Goal: Transaction & Acquisition: Purchase product/service

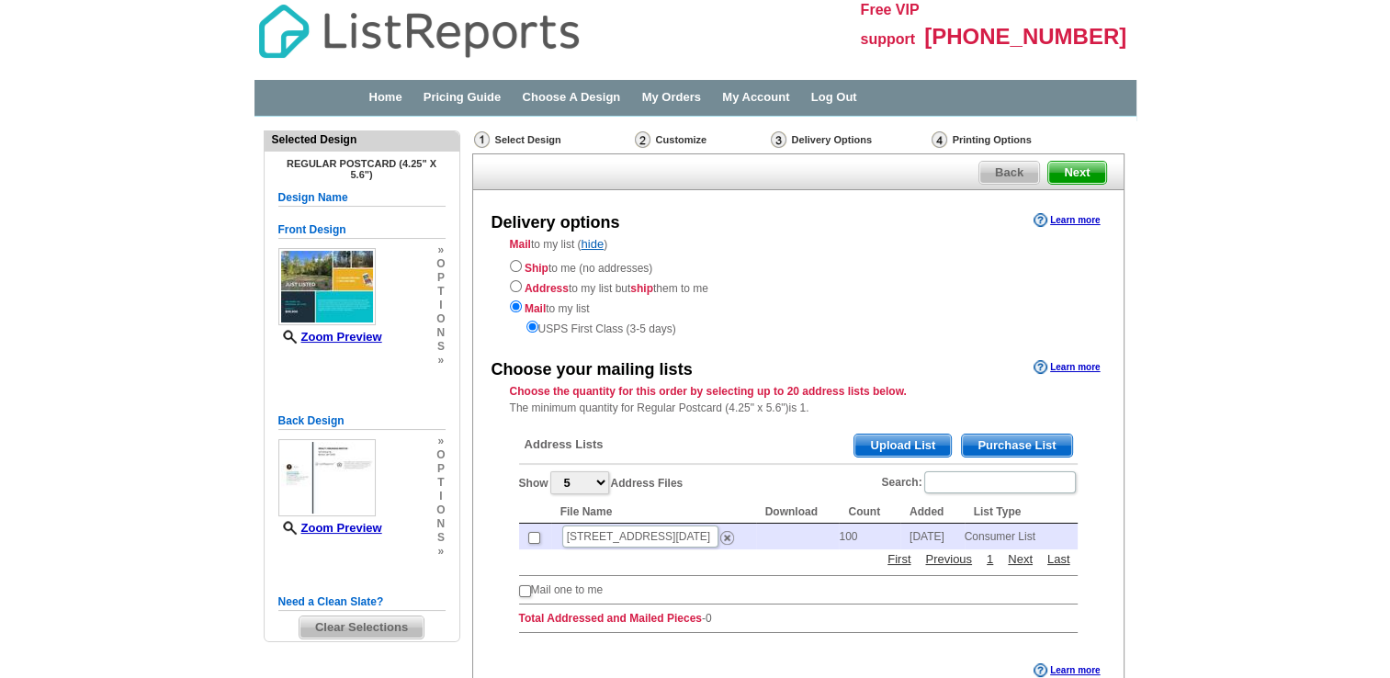
click at [1241, 244] on main "Need Help? call [PHONE_NUMBER], chat with support, or have our designers make s…" at bounding box center [695, 478] width 1390 height 723
click at [990, 446] on span "Purchase List" at bounding box center [1016, 446] width 109 height 22
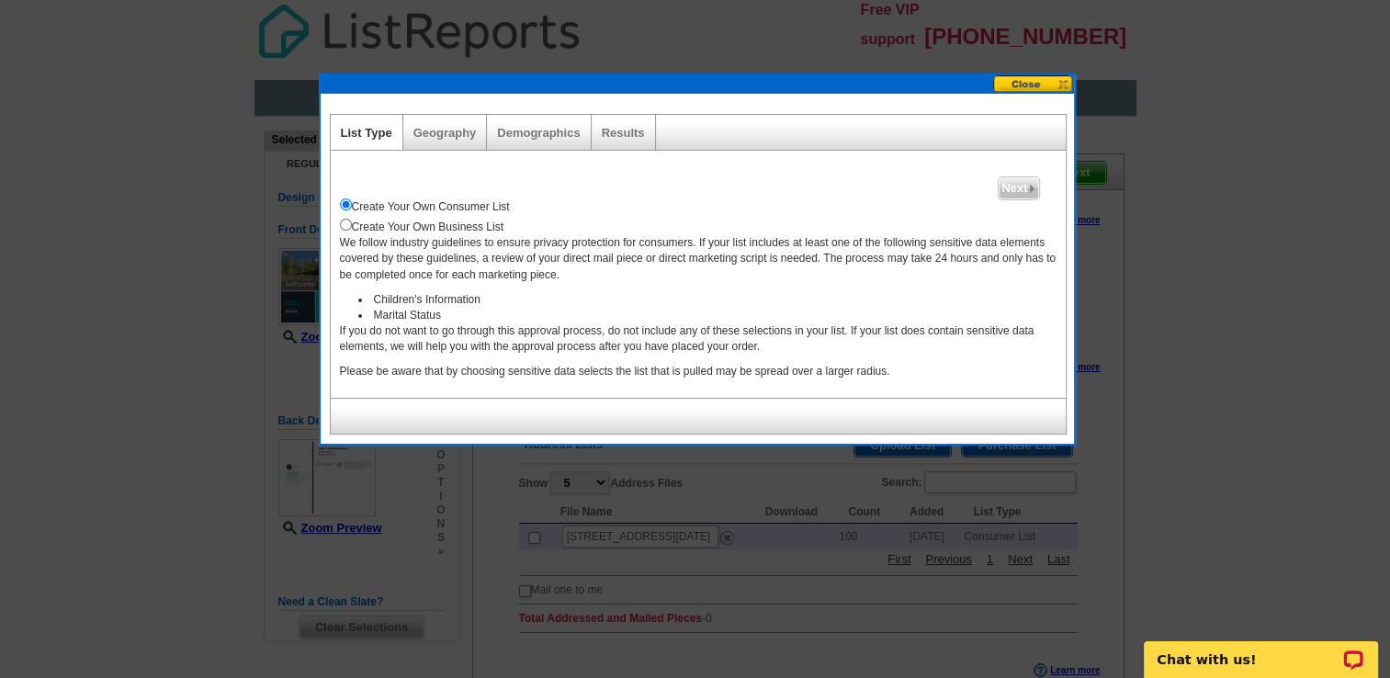
click at [447, 143] on div "Geography" at bounding box center [445, 132] width 85 height 35
click at [445, 134] on link "Geography" at bounding box center [444, 133] width 63 height 14
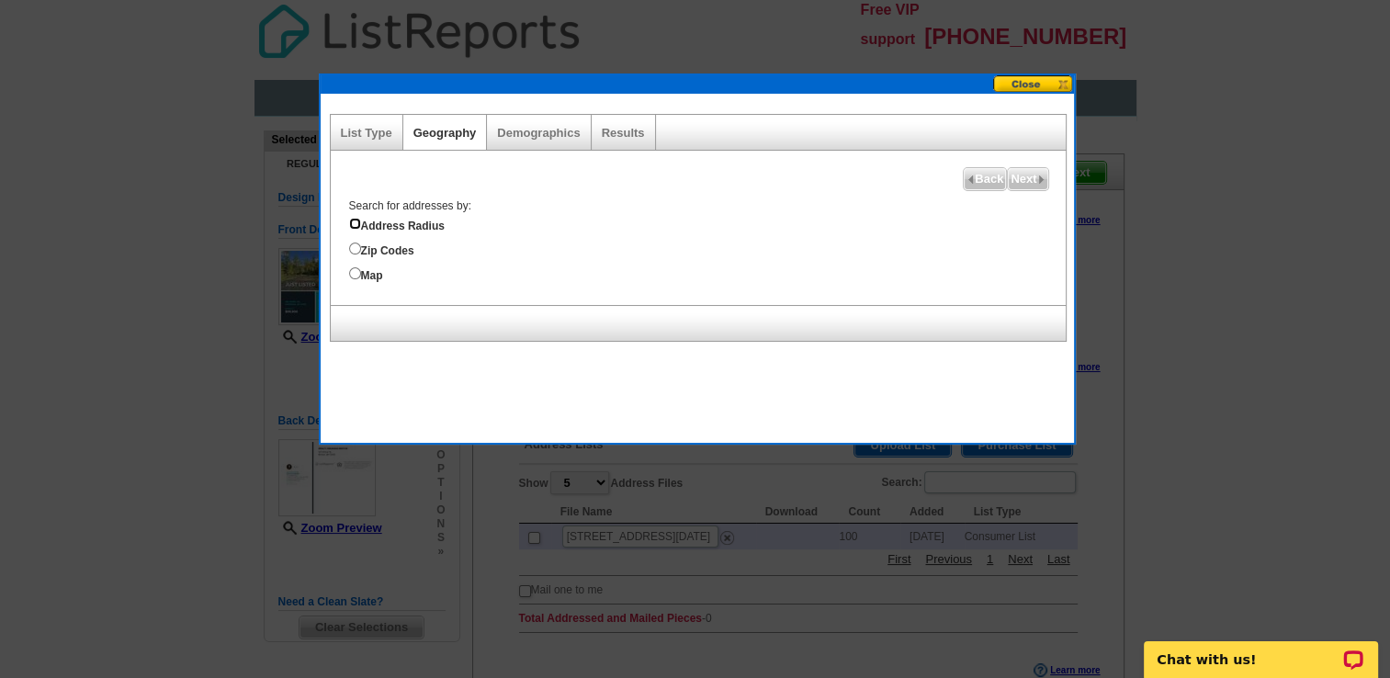
click at [357, 221] on input "Address Radius" at bounding box center [355, 224] width 12 height 12
radio input "true"
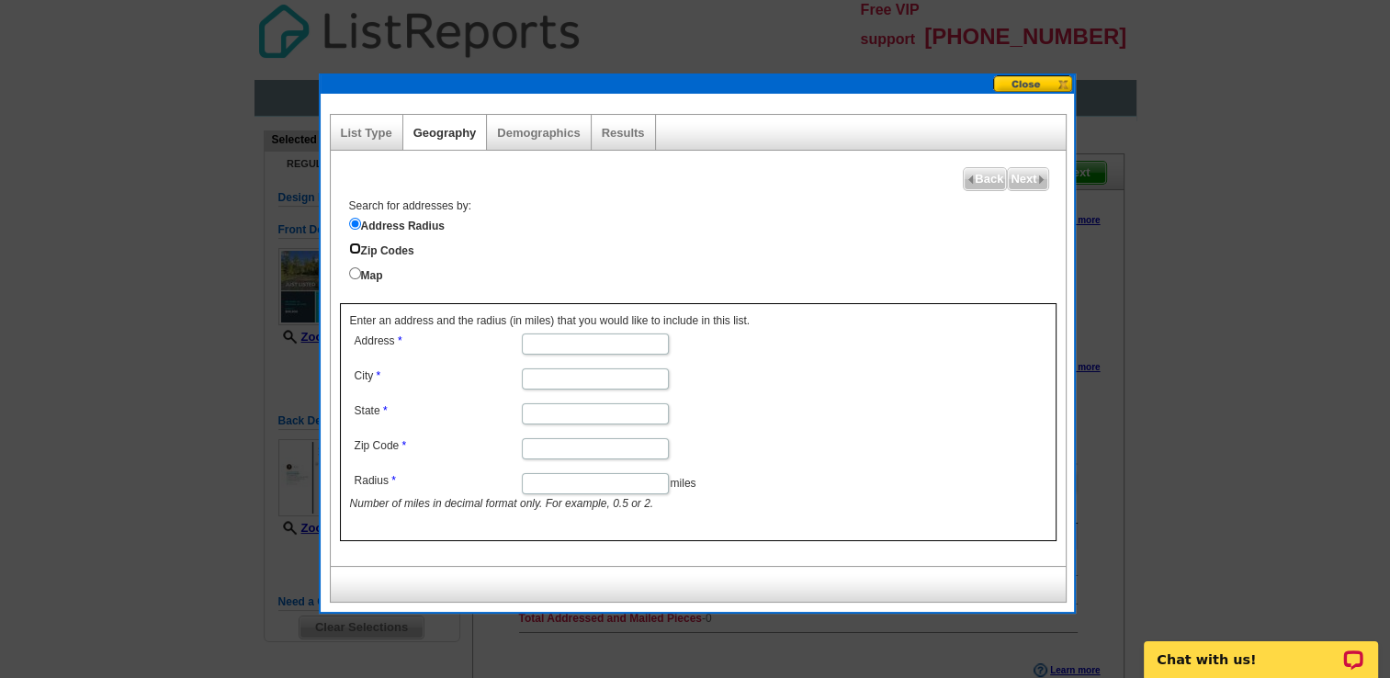
click at [352, 247] on input "Zip Codes" at bounding box center [355, 249] width 12 height 12
radio input "true"
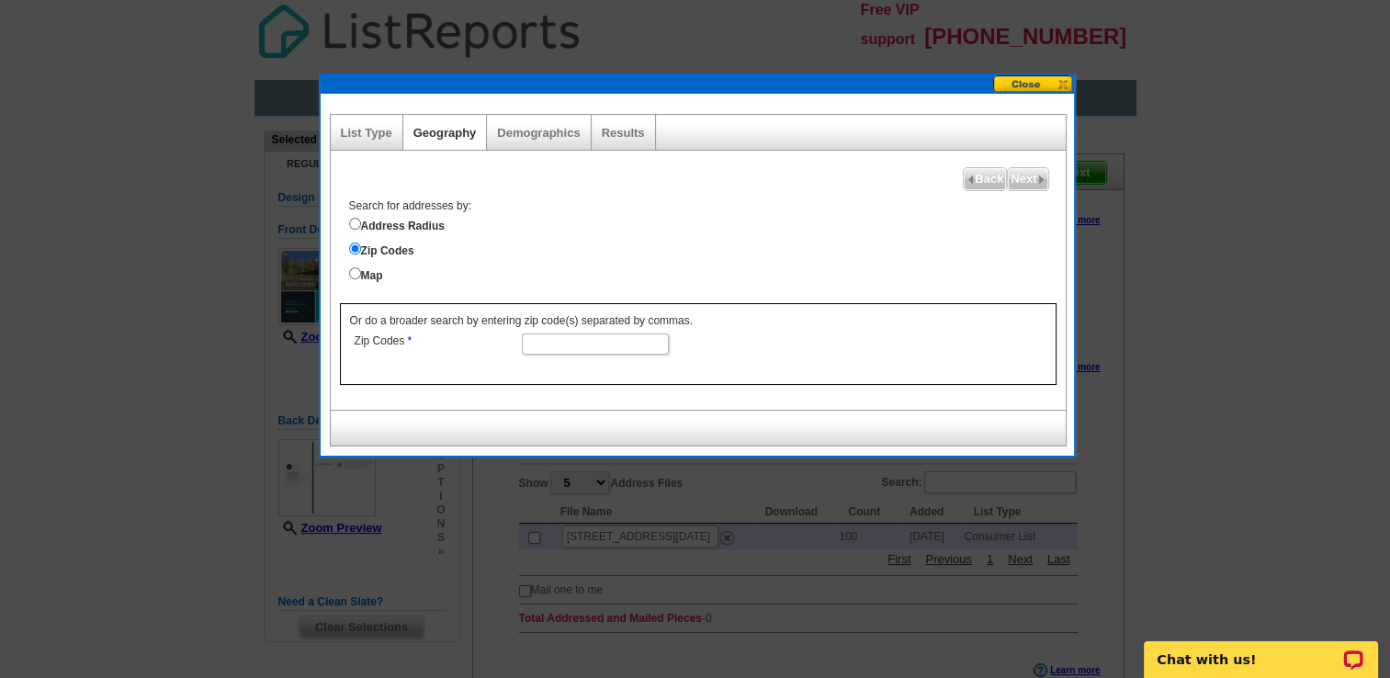
click at [551, 343] on input "Zip Codes" at bounding box center [595, 344] width 147 height 21
type input "72150"
click at [858, 241] on label "Zip Codes" at bounding box center [707, 249] width 717 height 20
click at [361, 243] on input "Zip Codes" at bounding box center [355, 249] width 12 height 12
click at [1025, 183] on span "Next" at bounding box center [1028, 179] width 40 height 22
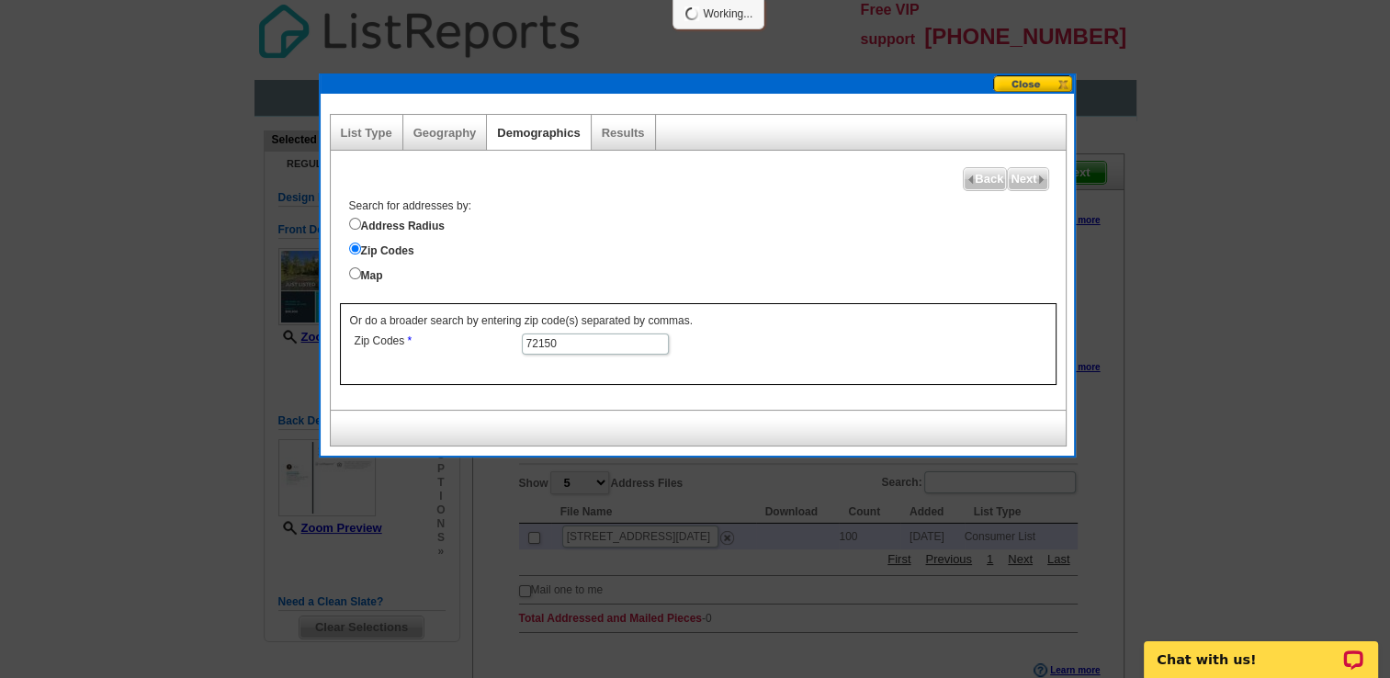
select select
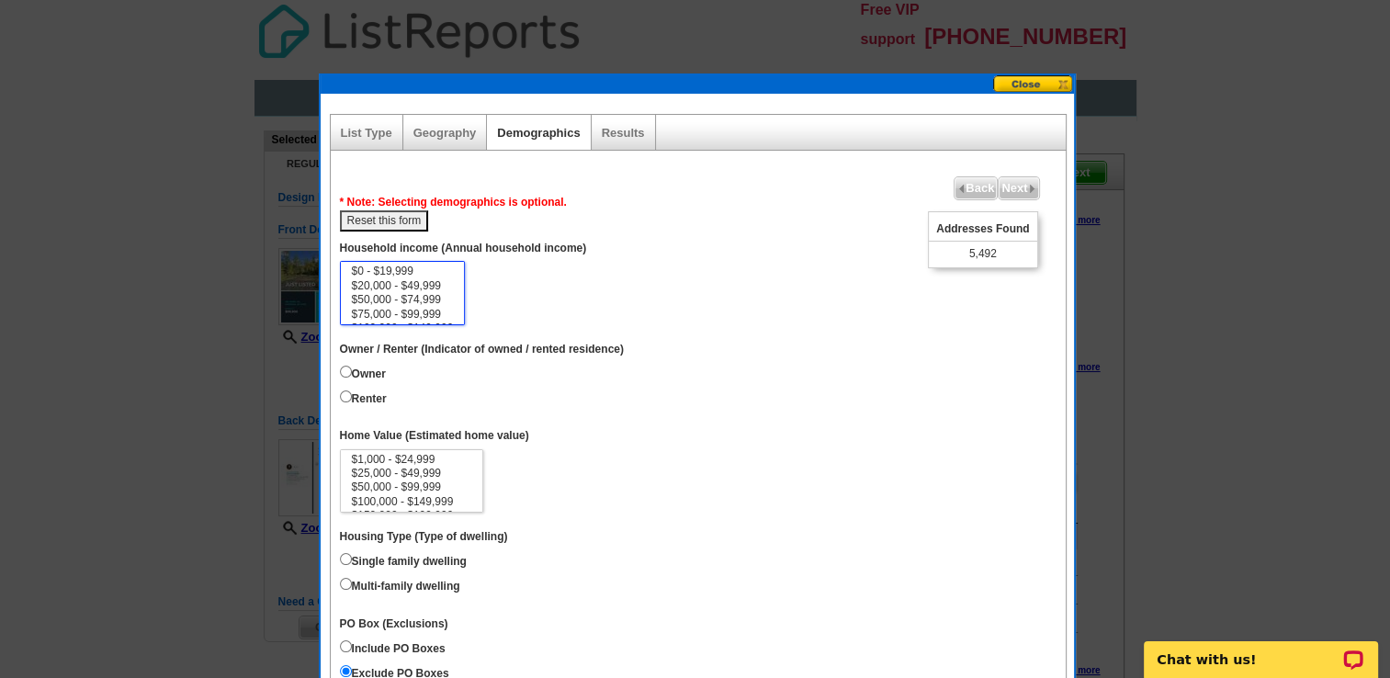
scroll to position [37, 0]
select select "100000-149999"
click at [426, 292] on option "$100,000 - $149,999" at bounding box center [403, 292] width 106 height 14
click at [346, 556] on input "Single family dwelling" at bounding box center [346, 559] width 12 height 12
radio input "true"
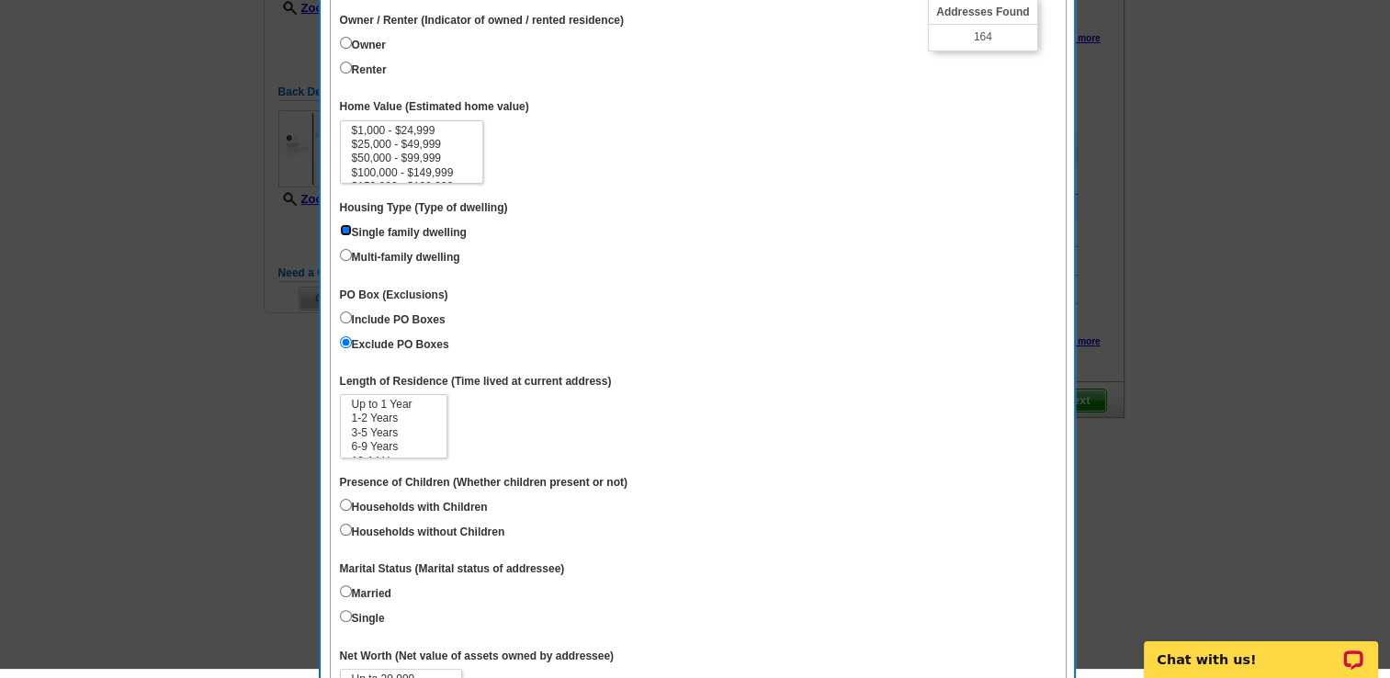
scroll to position [331, 0]
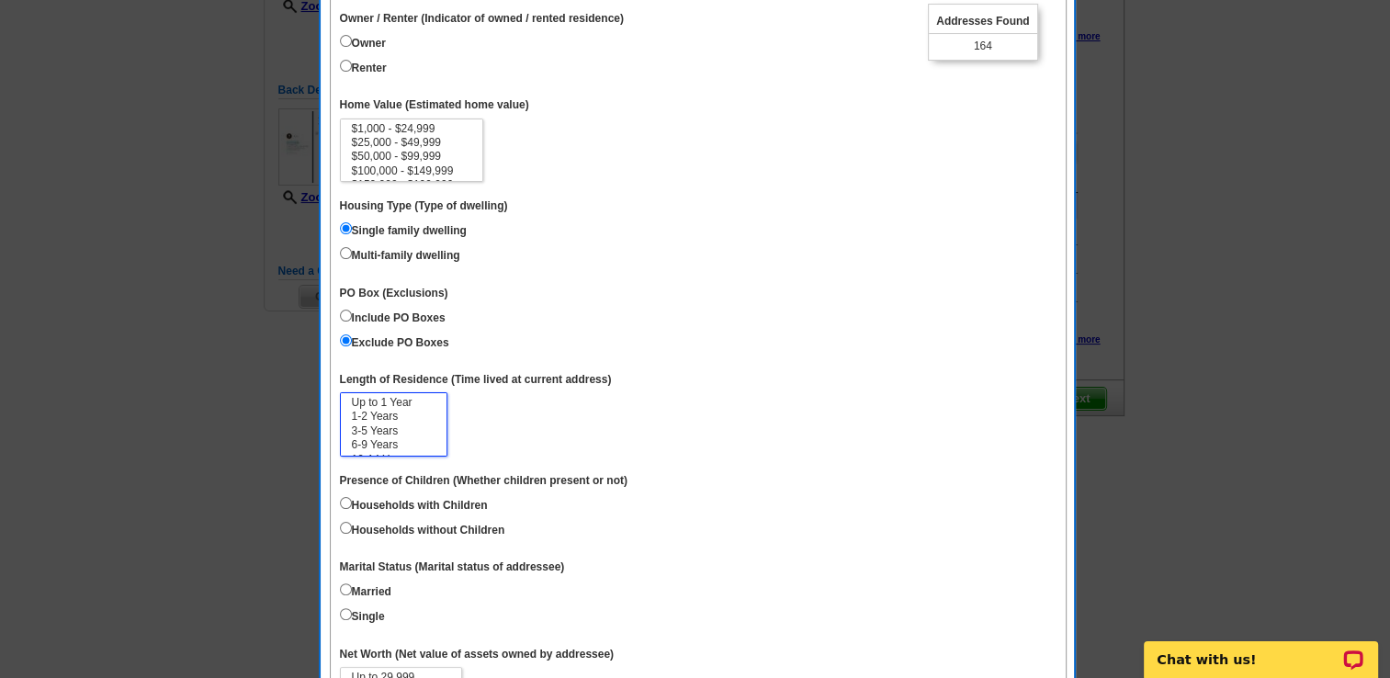
select select "3-5"
click at [380, 425] on option "3-5 Years" at bounding box center [393, 432] width 87 height 14
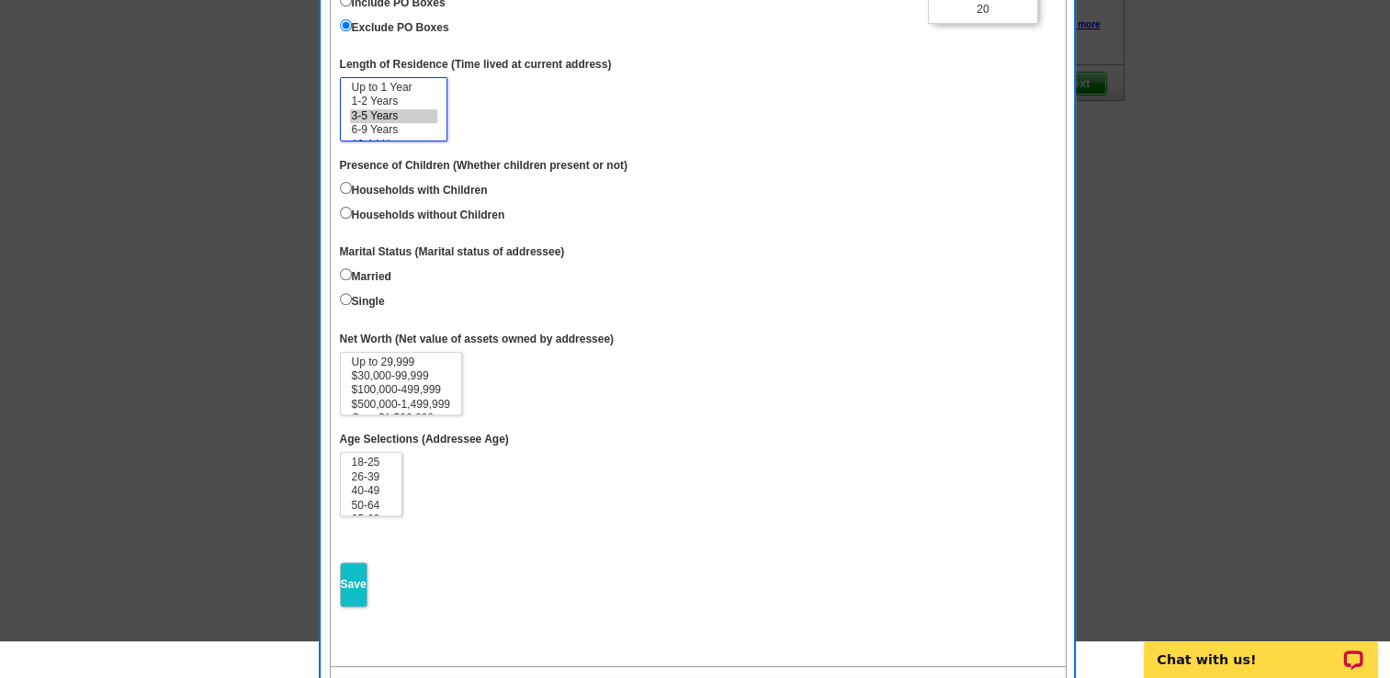
scroll to position [670, 0]
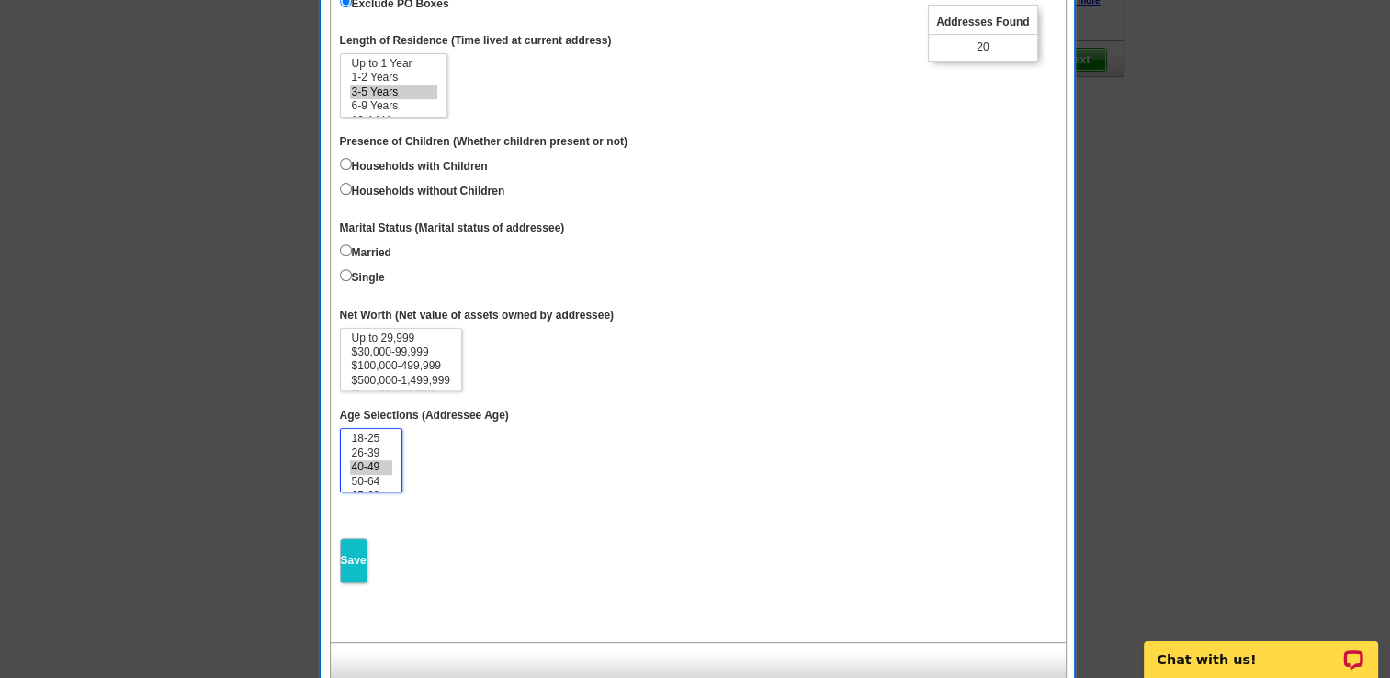
click at [367, 461] on option "40-49" at bounding box center [371, 467] width 43 height 14
click at [360, 447] on option "26-39" at bounding box center [371, 454] width 43 height 14
select select "40-49"
click at [364, 460] on option "40-49" at bounding box center [371, 467] width 43 height 14
click at [352, 538] on input "Save" at bounding box center [354, 560] width 28 height 45
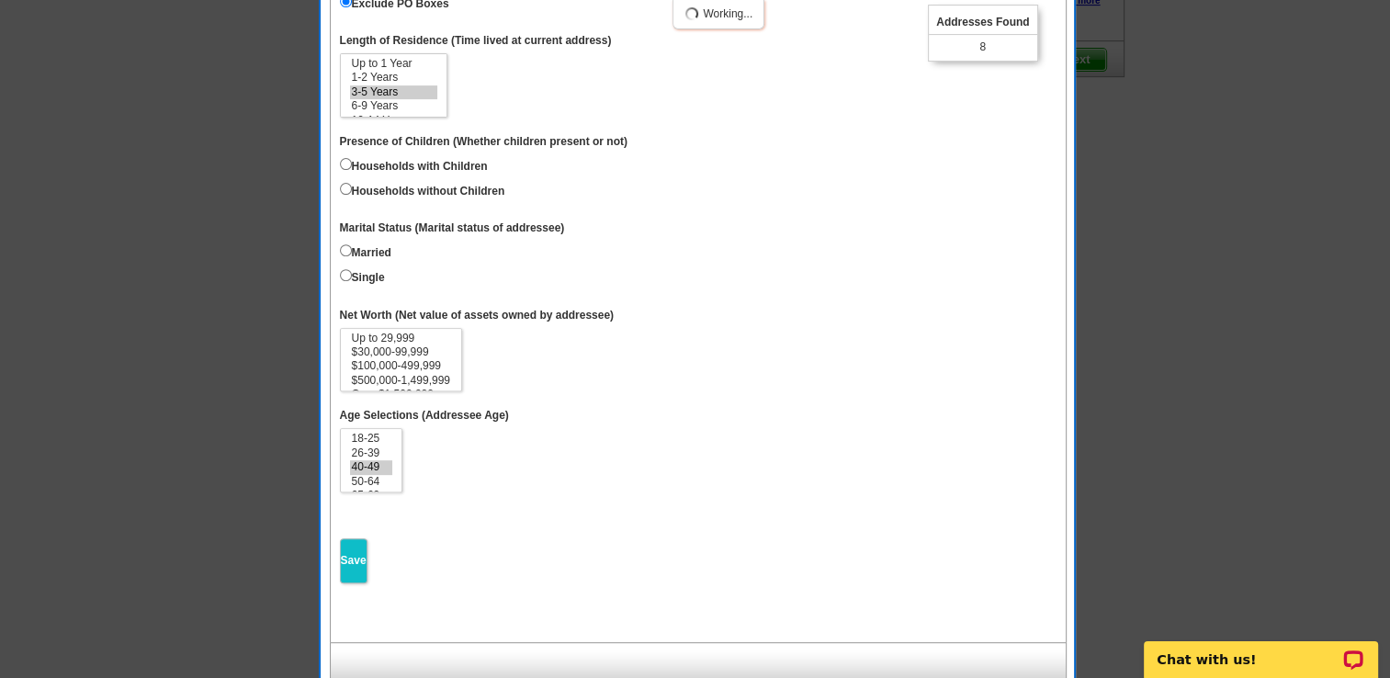
select select
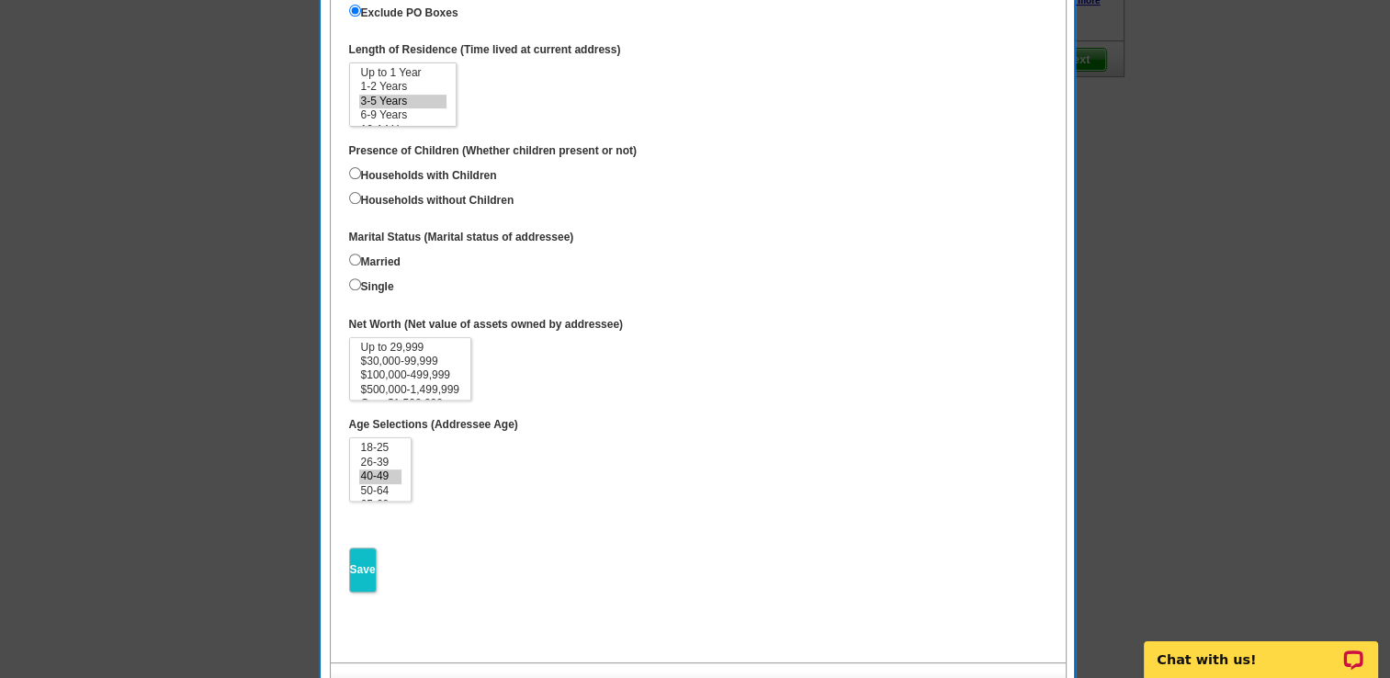
scroll to position [11, 0]
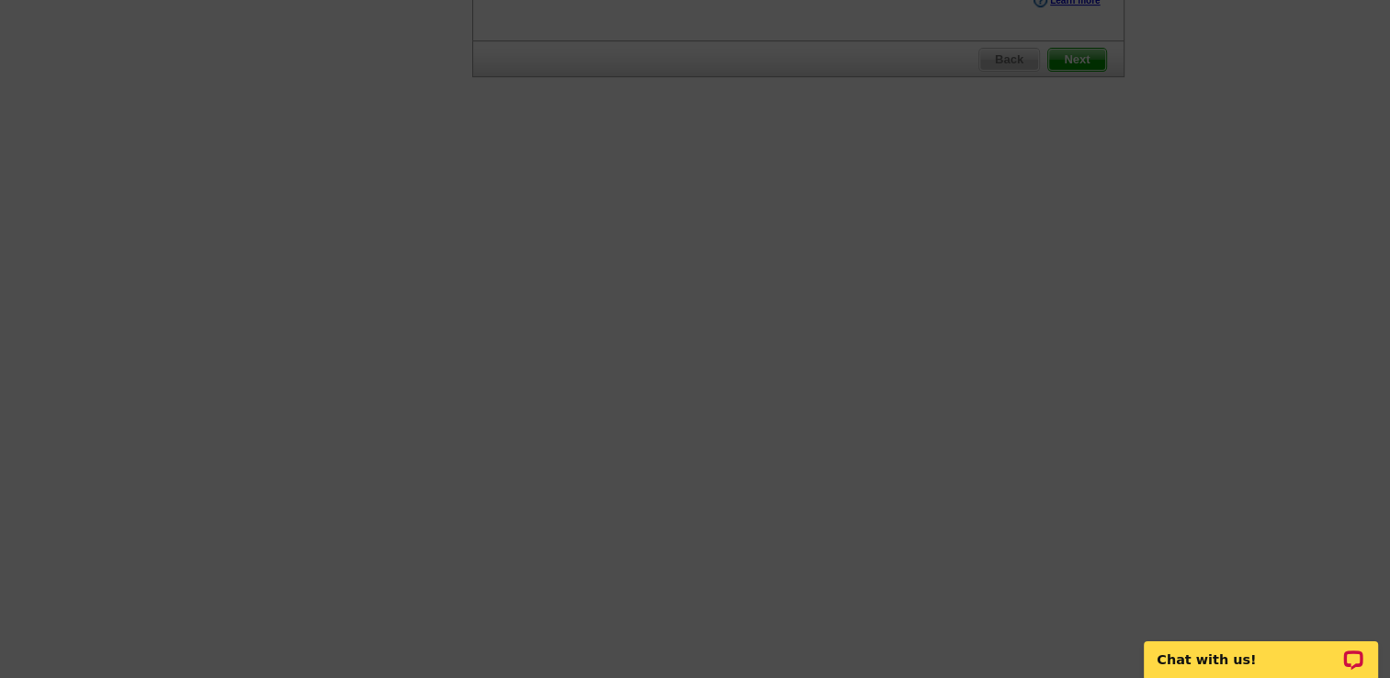
drag, startPoint x: 606, startPoint y: 410, endPoint x: 582, endPoint y: 409, distance: 24.8
click at [582, 409] on div at bounding box center [695, 4] width 1390 height 1349
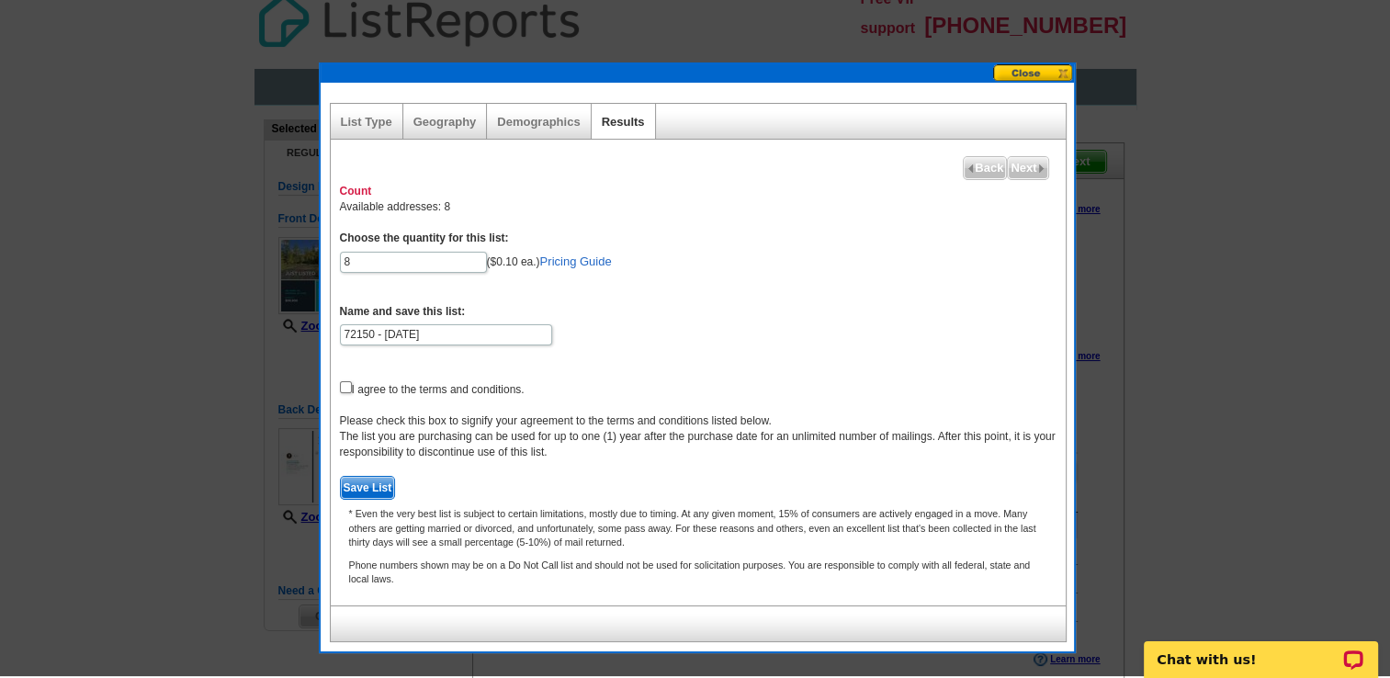
scroll to position [7, 0]
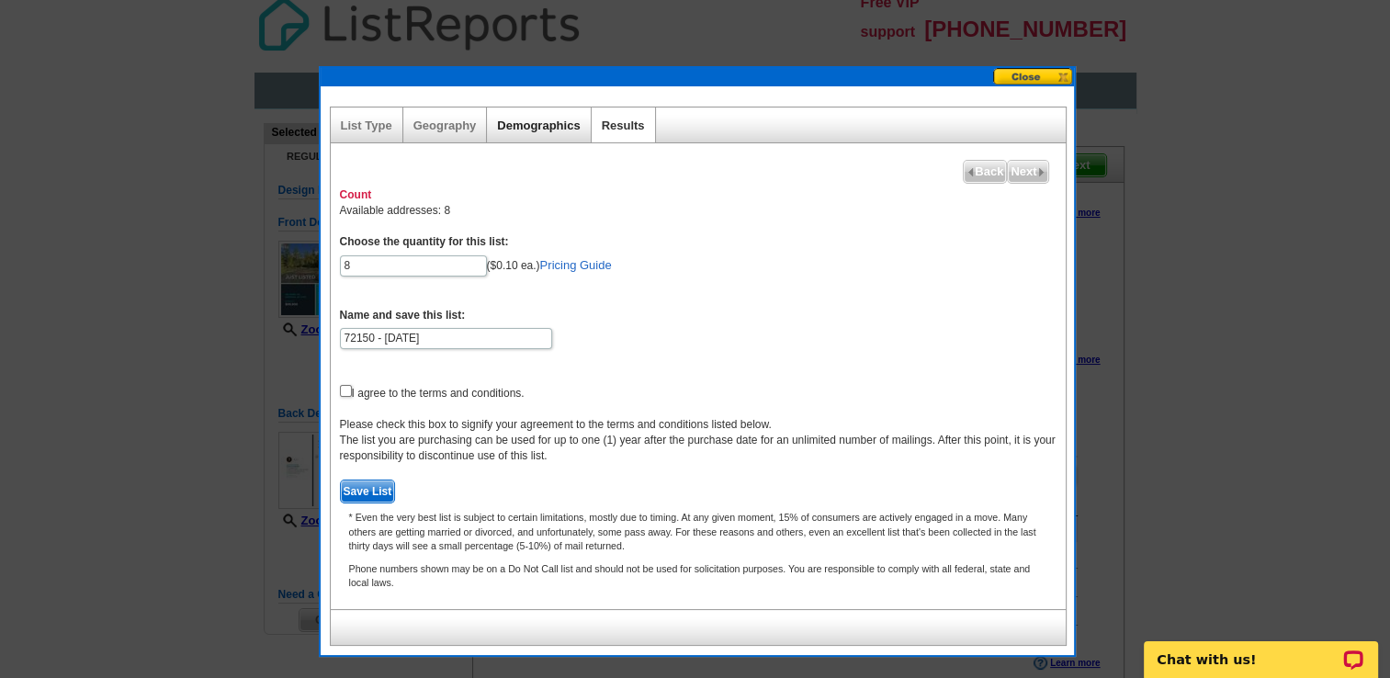
click at [529, 125] on link "Demographics" at bounding box center [538, 126] width 83 height 14
select select
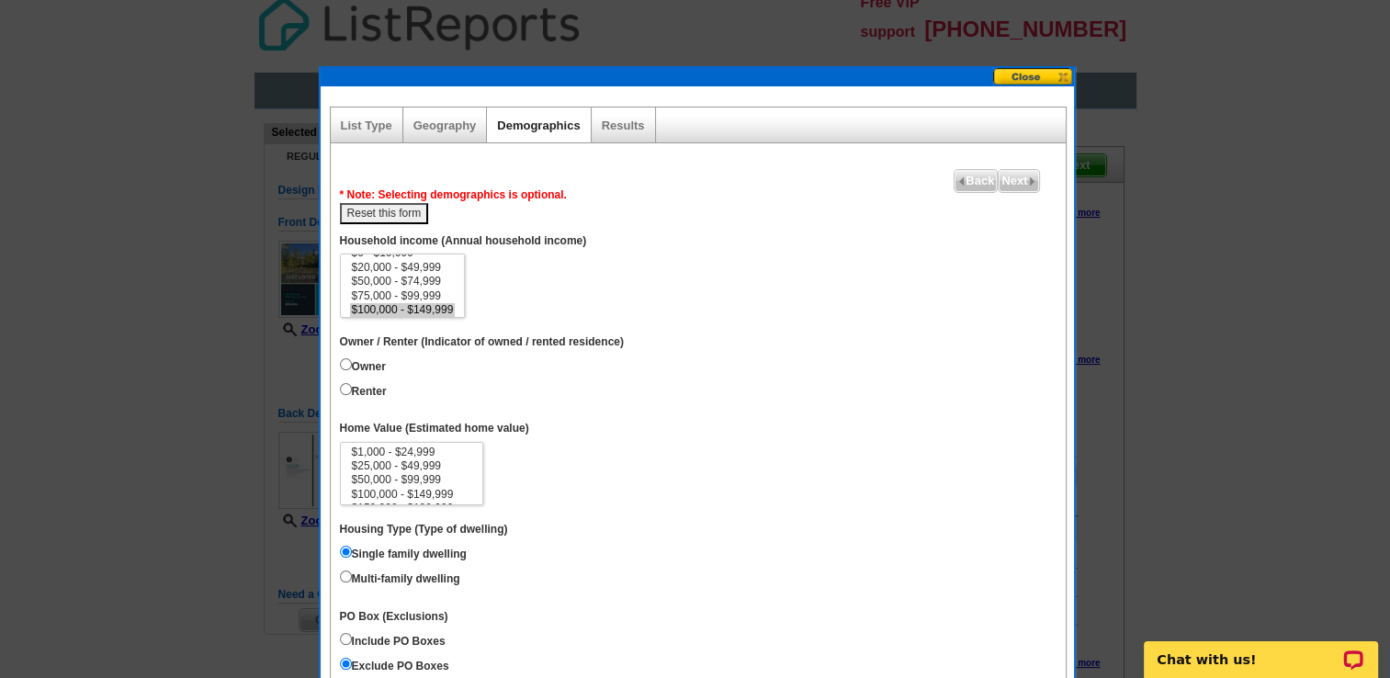
scroll to position [11, 0]
click at [381, 210] on button "Reset this form" at bounding box center [384, 213] width 89 height 21
select select
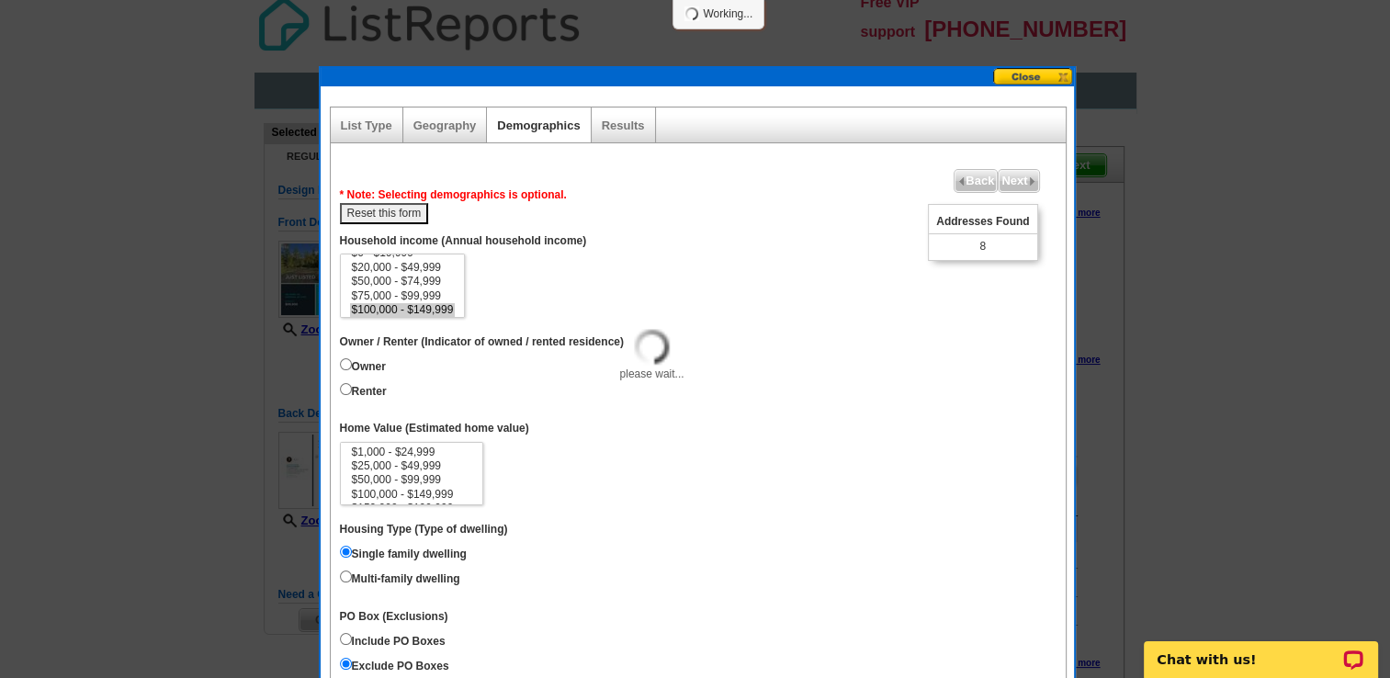
select select
click at [433, 125] on link "Geography" at bounding box center [444, 126] width 63 height 14
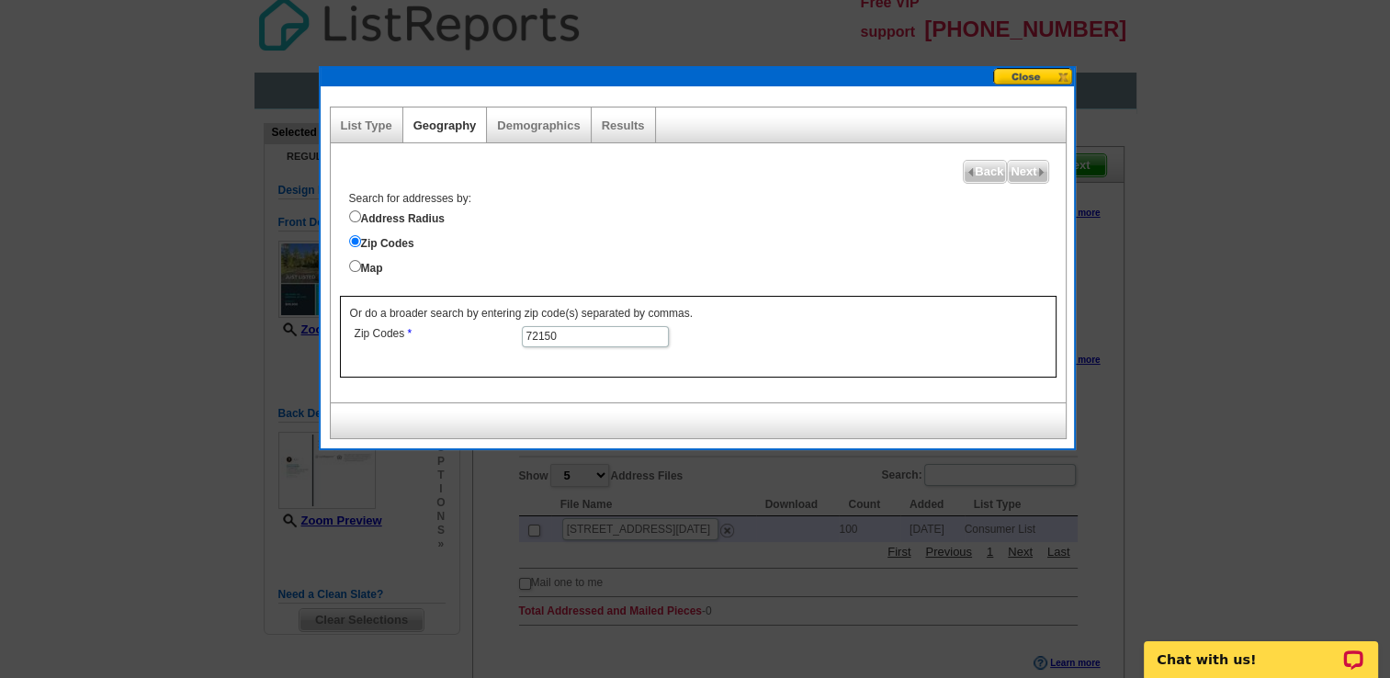
click at [1024, 169] on span "Next" at bounding box center [1028, 172] width 40 height 22
select select
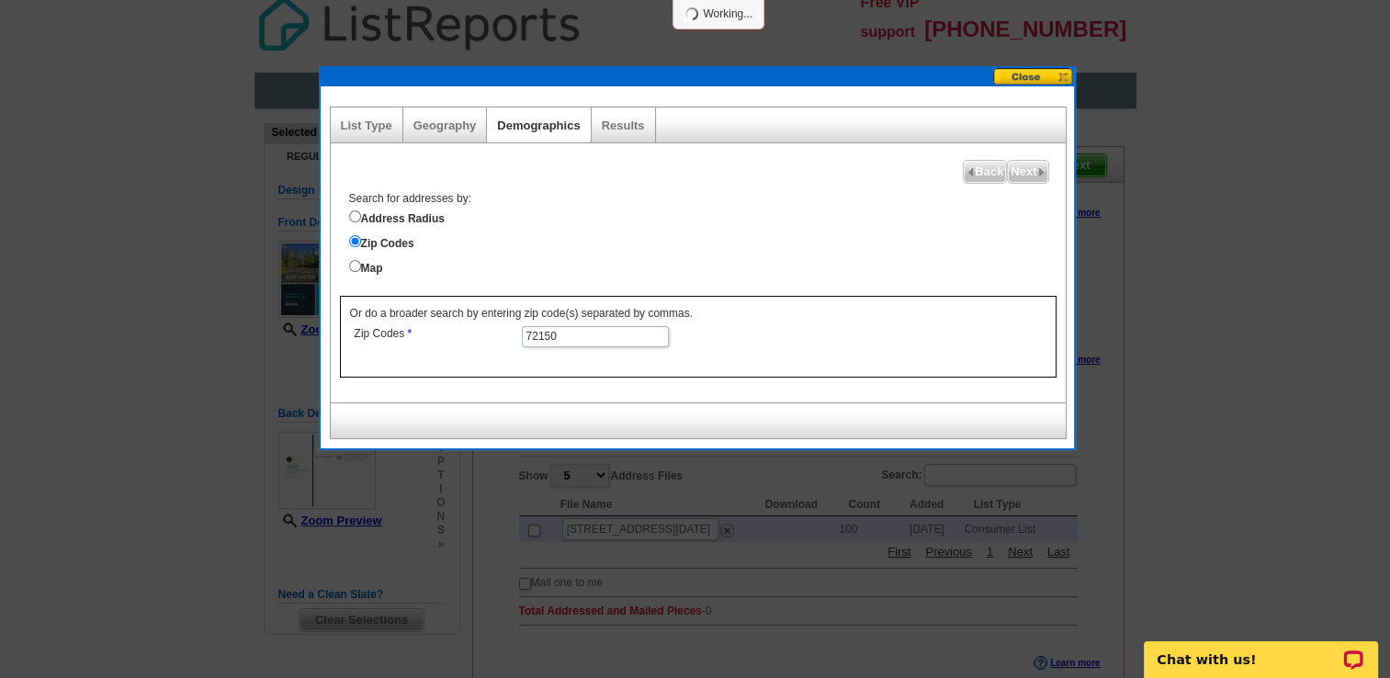
select select
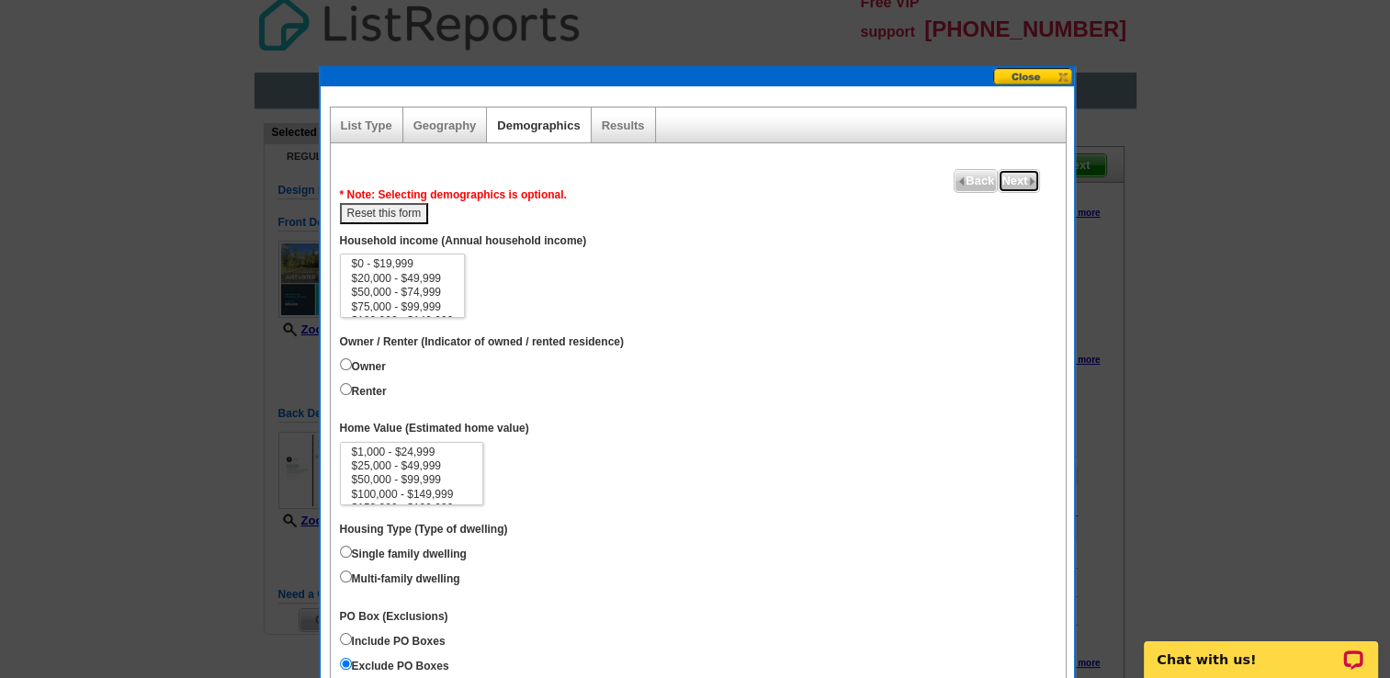
click at [1013, 180] on span "Next" at bounding box center [1019, 181] width 40 height 22
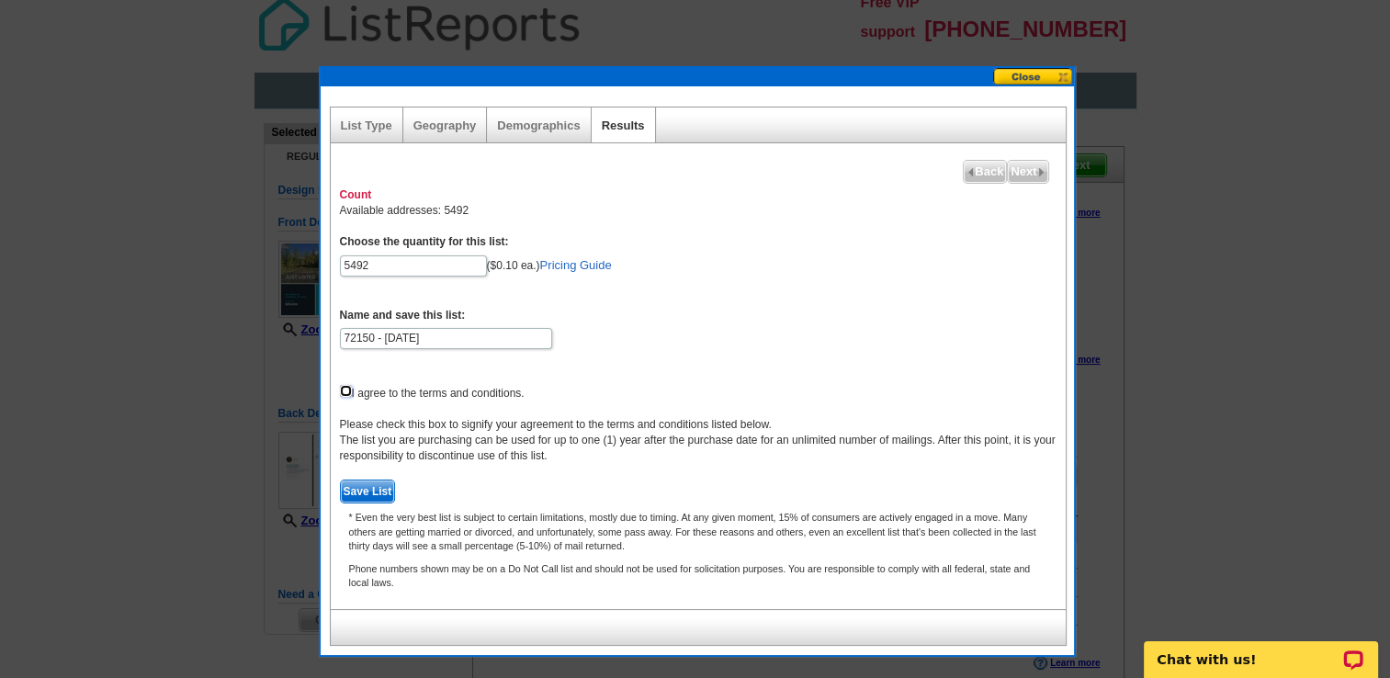
click at [340, 391] on input "checkbox" at bounding box center [346, 391] width 12 height 12
checkbox input "true"
click at [408, 266] on input "5492" at bounding box center [413, 265] width 147 height 21
type input "5"
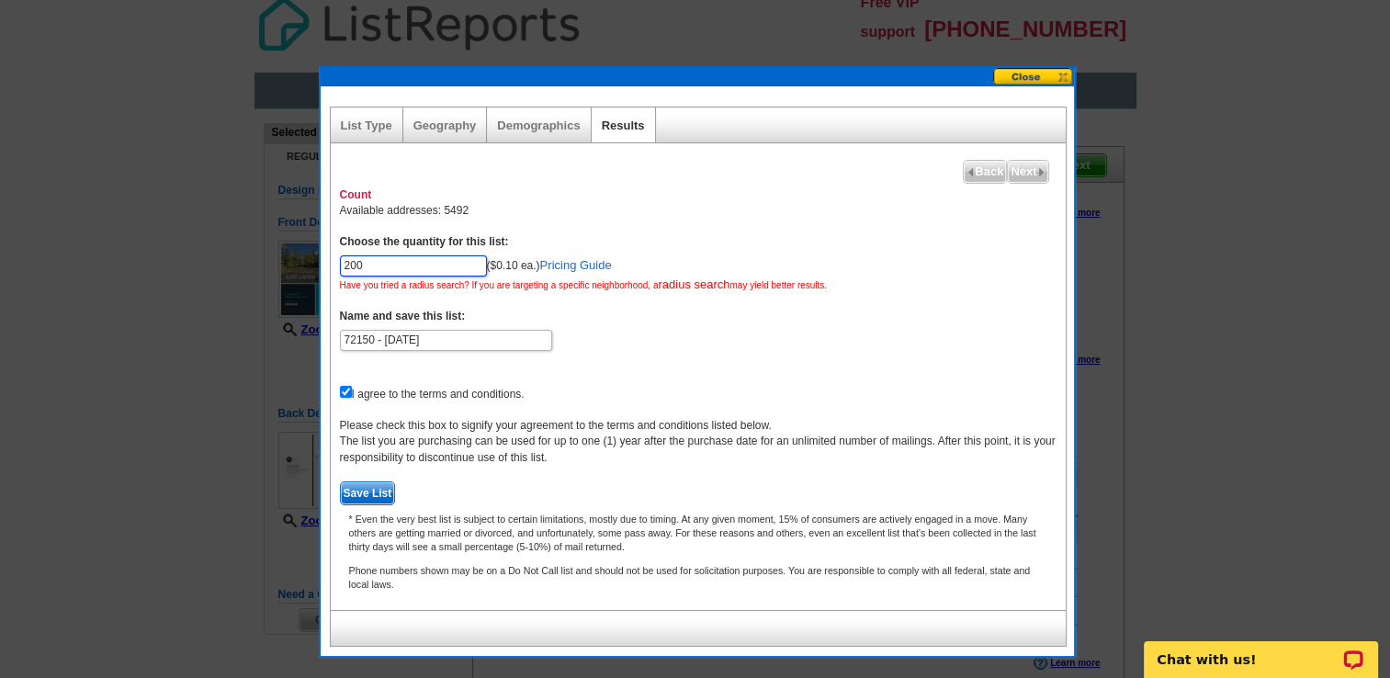
type input "200"
click at [866, 380] on form "Choose the quantity for this list: 200 ($0.10 ea.) Pricing Guide Have you tried…" at bounding box center [698, 369] width 717 height 270
click at [367, 493] on span "Save List" at bounding box center [368, 493] width 54 height 22
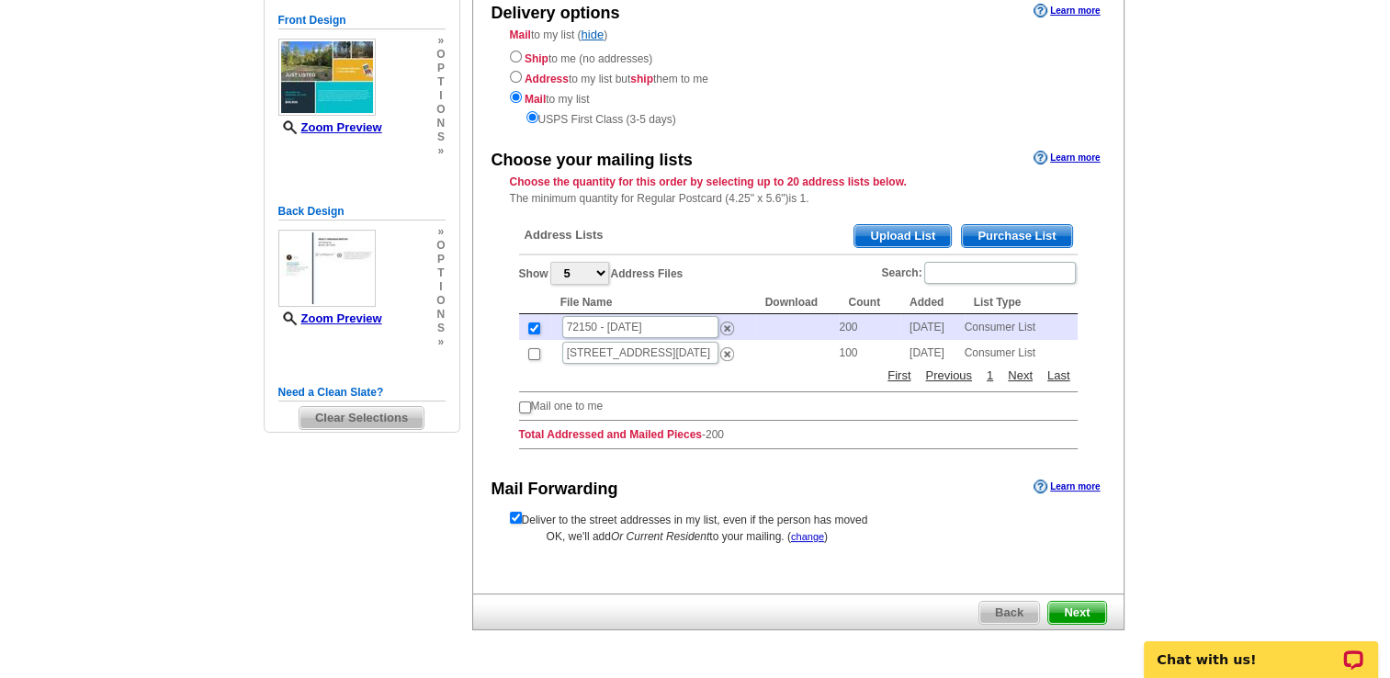
scroll to position [203, 0]
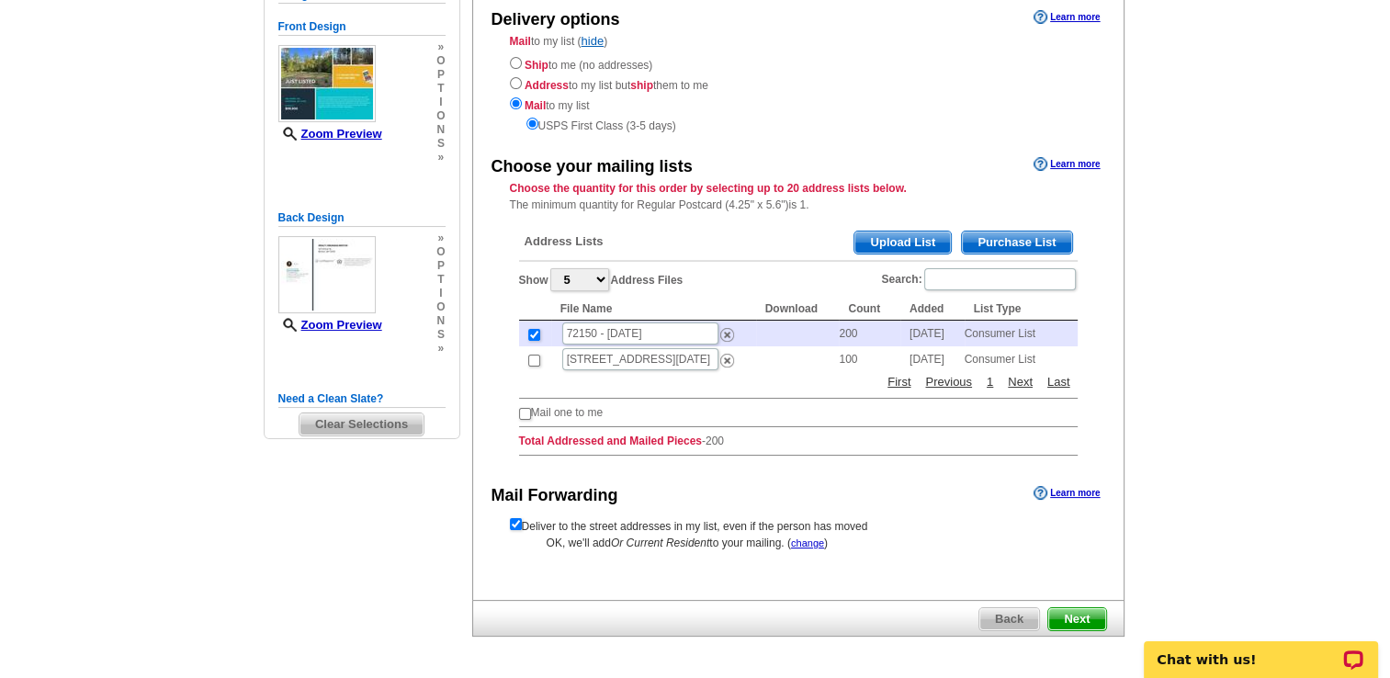
click at [1084, 624] on span "Next" at bounding box center [1076, 619] width 57 height 22
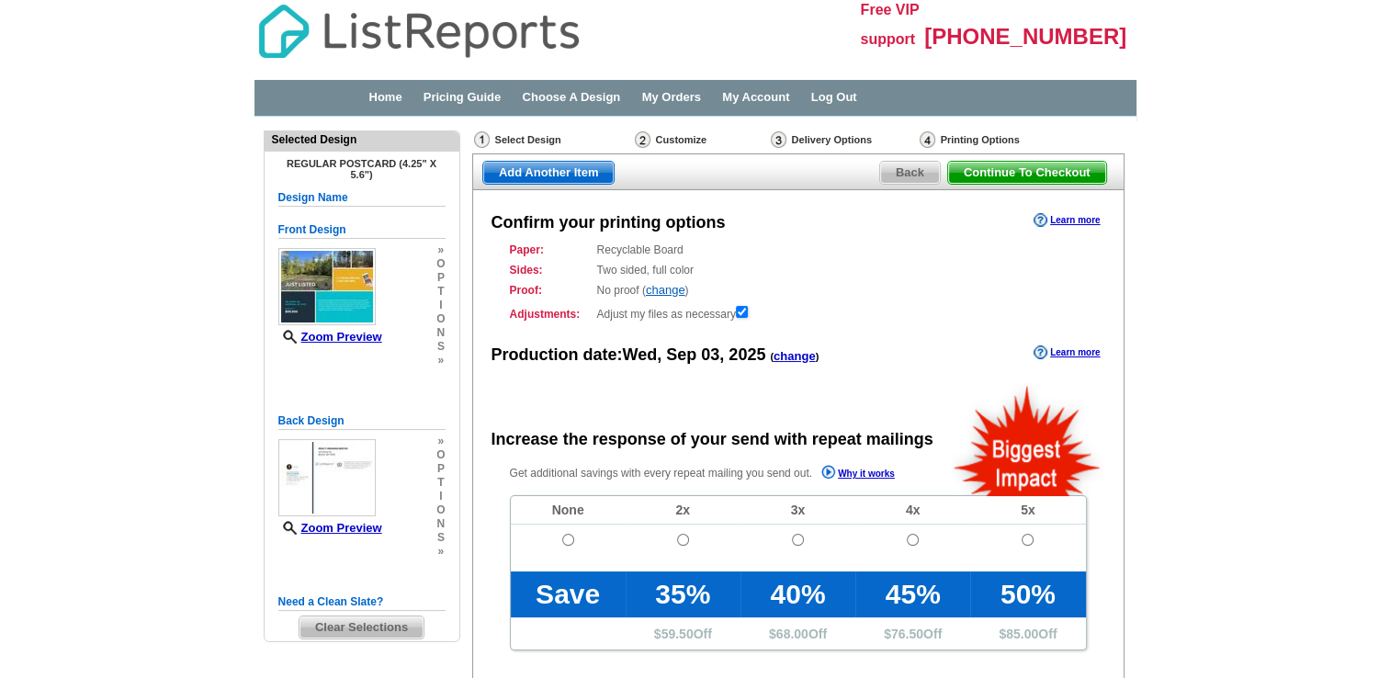
radio input "false"
click at [908, 172] on span "Back" at bounding box center [910, 173] width 60 height 22
click at [904, 165] on span "Back" at bounding box center [910, 173] width 60 height 22
click at [517, 140] on div "Select Design" at bounding box center [552, 141] width 161 height 23
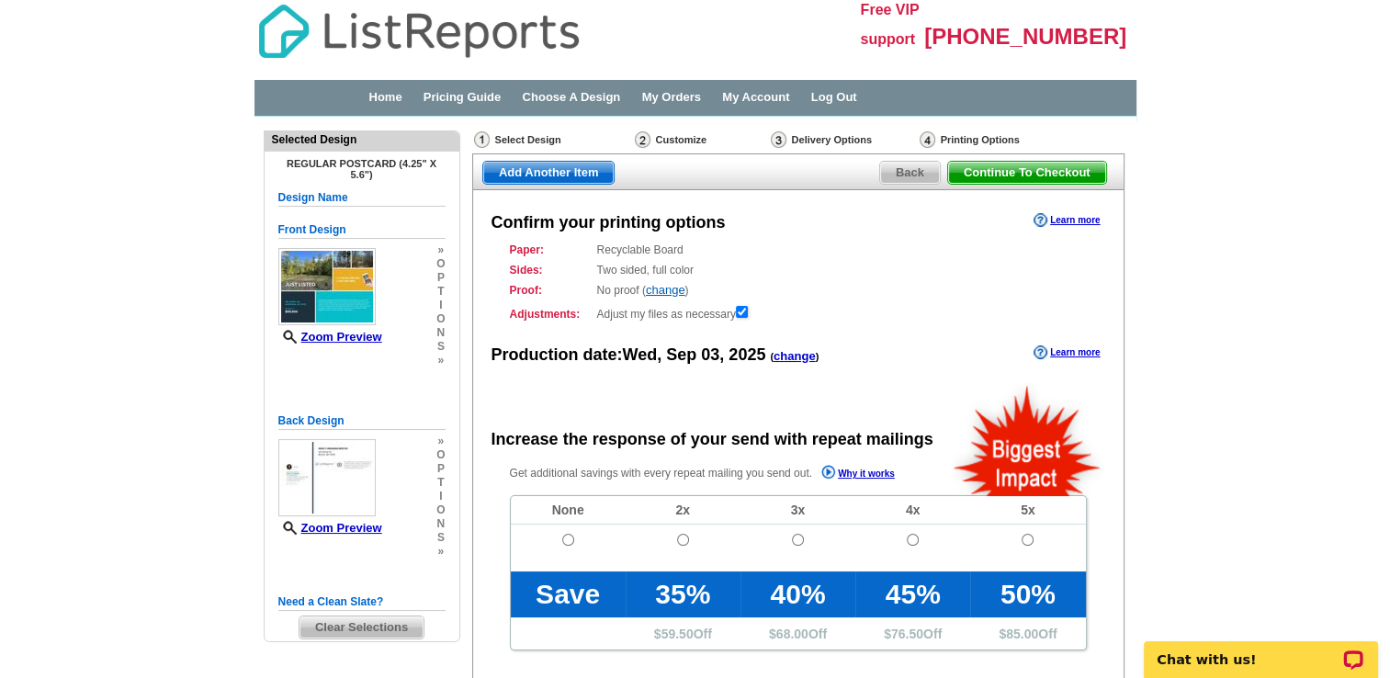
click at [674, 147] on div "Customize" at bounding box center [701, 139] width 136 height 18
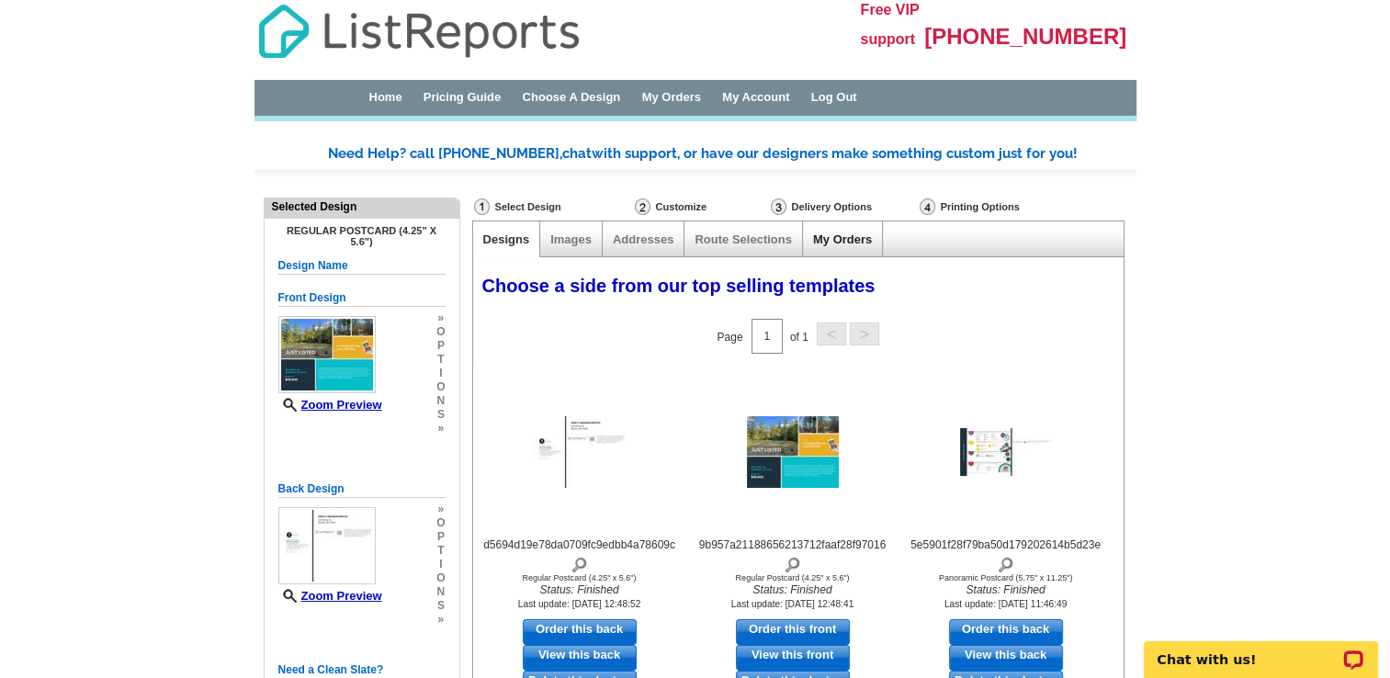
click at [838, 239] on link "My Orders" at bounding box center [842, 239] width 59 height 14
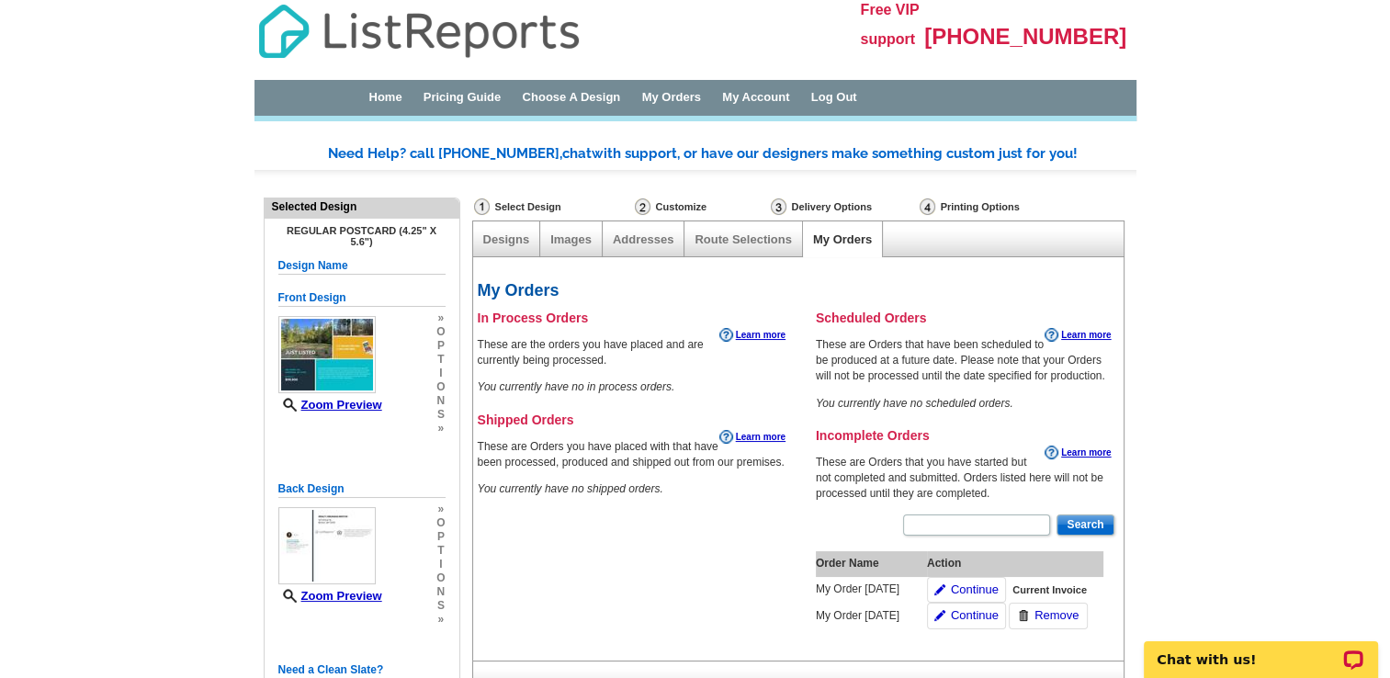
click at [529, 209] on div "Select Design" at bounding box center [552, 209] width 161 height 23
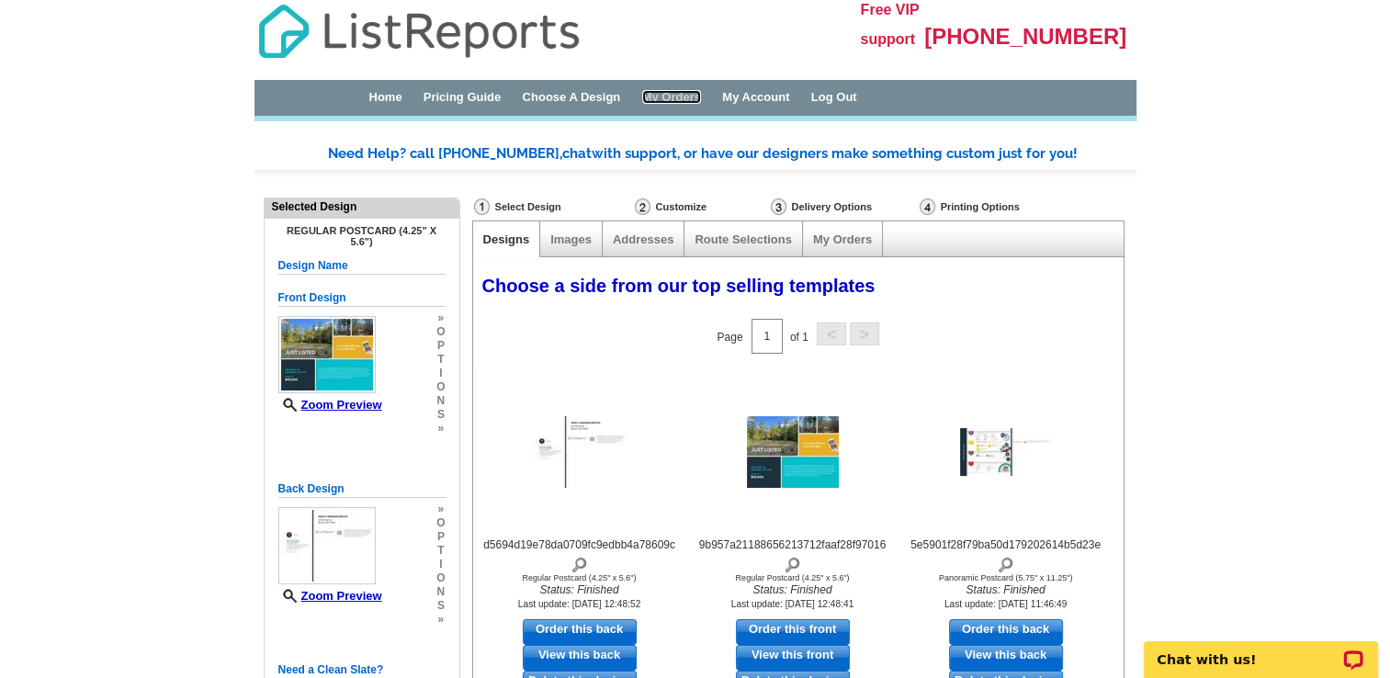
click at [701, 93] on link "My Orders" at bounding box center [671, 97] width 59 height 14
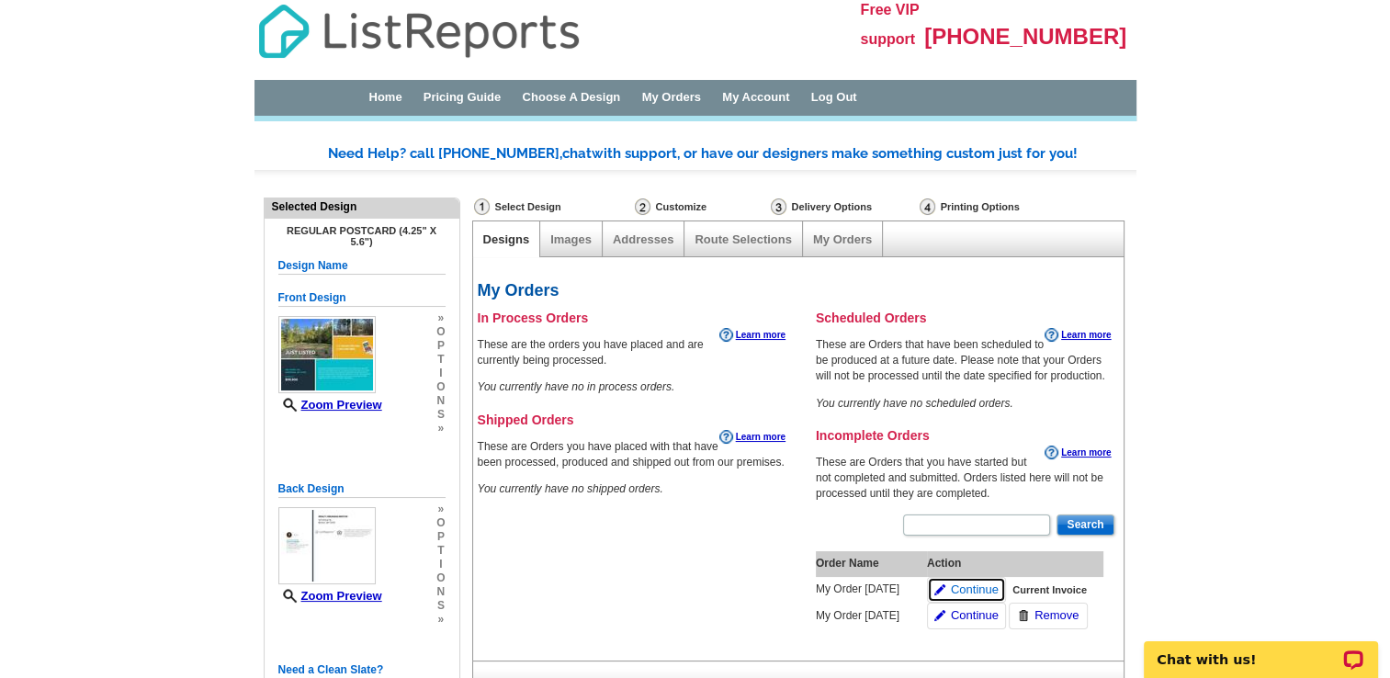
click at [959, 587] on span "Continue" at bounding box center [975, 590] width 48 height 17
